Goal: Find specific page/section: Find specific page/section

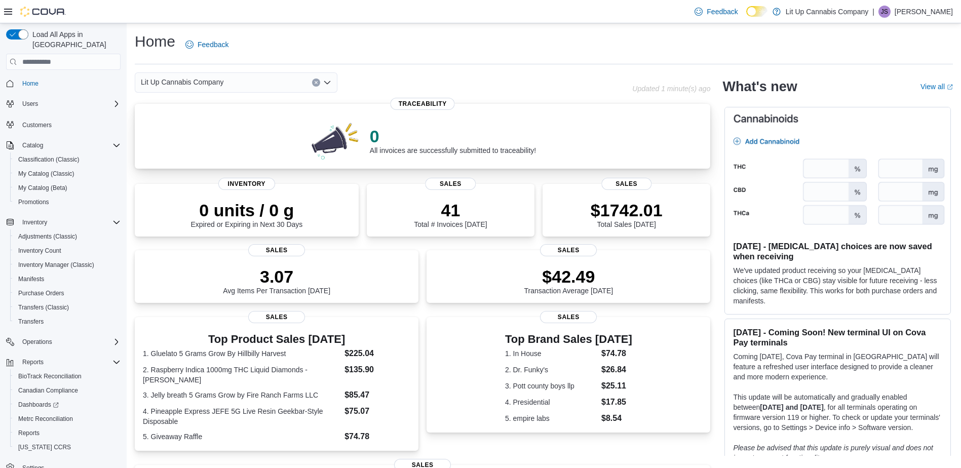
click at [431, 104] on span "Traceability" at bounding box center [423, 104] width 64 height 12
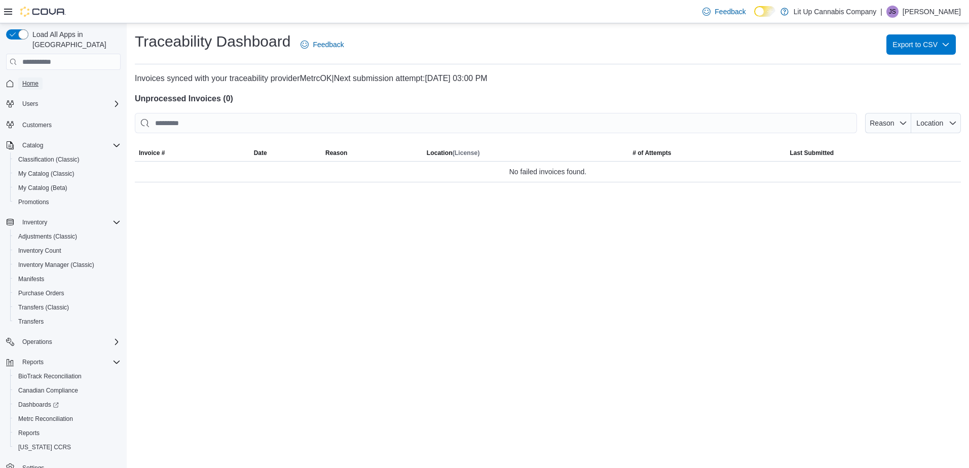
click at [35, 80] on span "Home" at bounding box center [30, 84] width 16 height 8
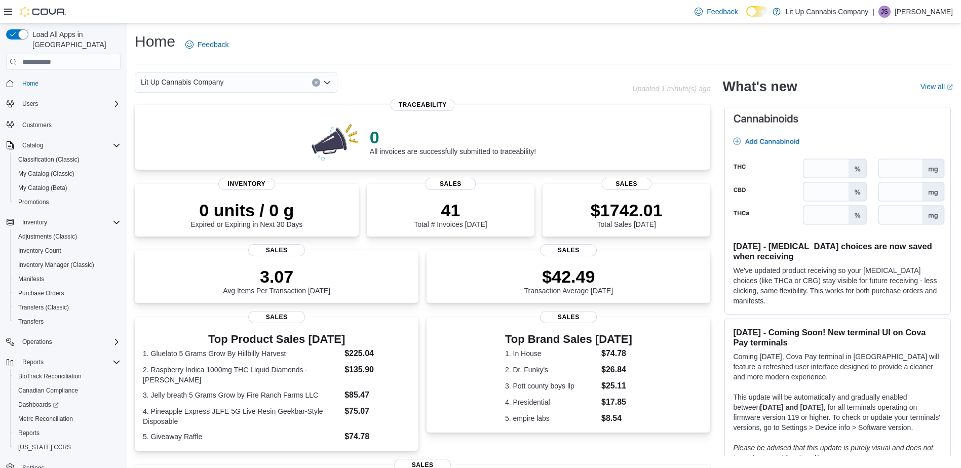
click at [327, 81] on icon "Open list of options" at bounding box center [327, 83] width 8 height 8
click at [218, 113] on span "[STREET_ADDRESS]" at bounding box center [204, 114] width 70 height 10
click at [419, 106] on span "Traceability" at bounding box center [423, 104] width 64 height 12
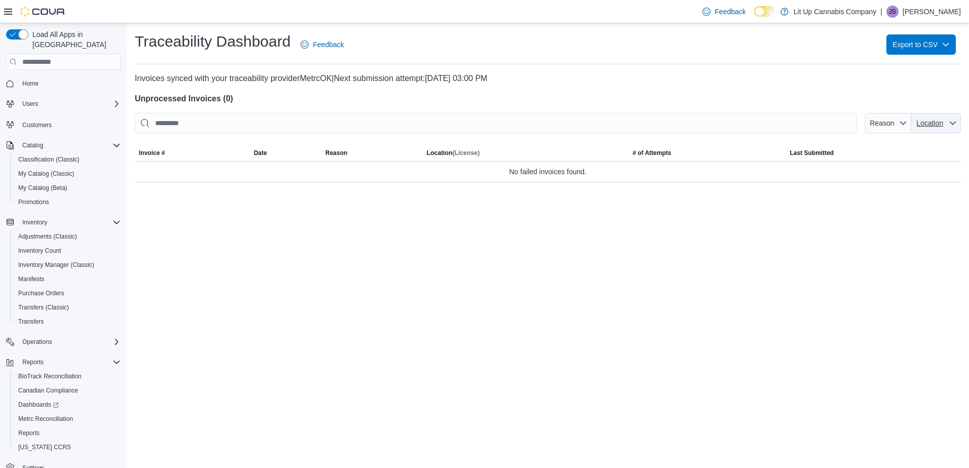
click at [940, 122] on span "Location" at bounding box center [929, 123] width 27 height 8
click at [857, 146] on span "[STREET_ADDRESS]" at bounding box center [883, 145] width 96 height 12
type input "**********"
click at [751, 100] on h4 "Unprocessed Invoices ( 0 )" at bounding box center [548, 99] width 826 height 12
